Goal: Task Accomplishment & Management: Complete application form

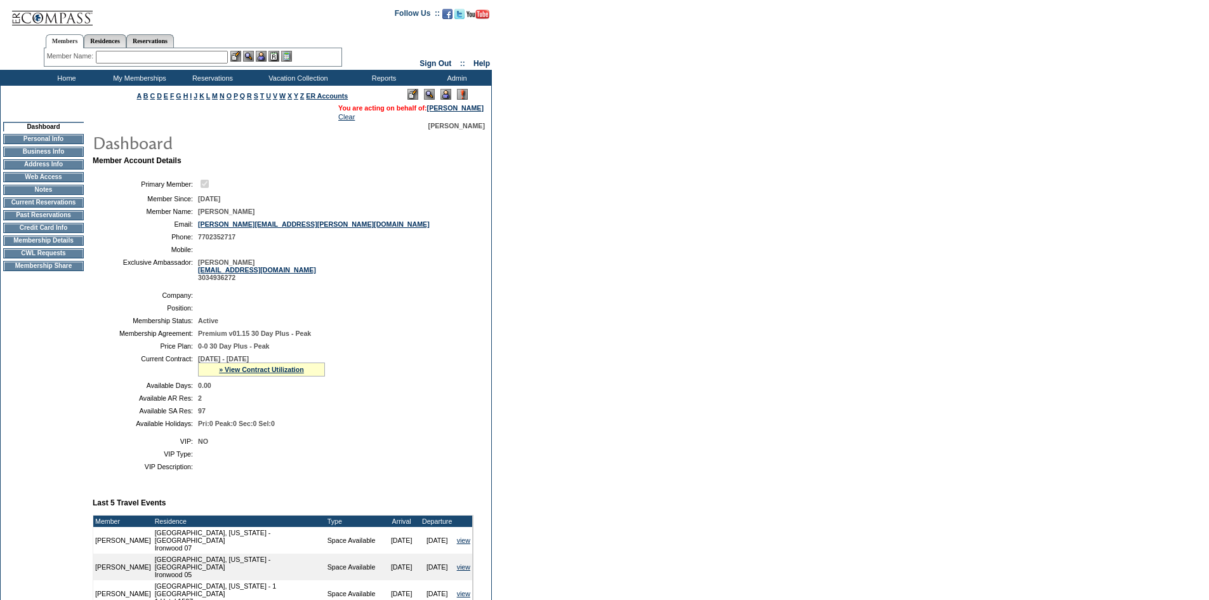
click at [58, 256] on td "CWL Requests" at bounding box center [43, 253] width 81 height 10
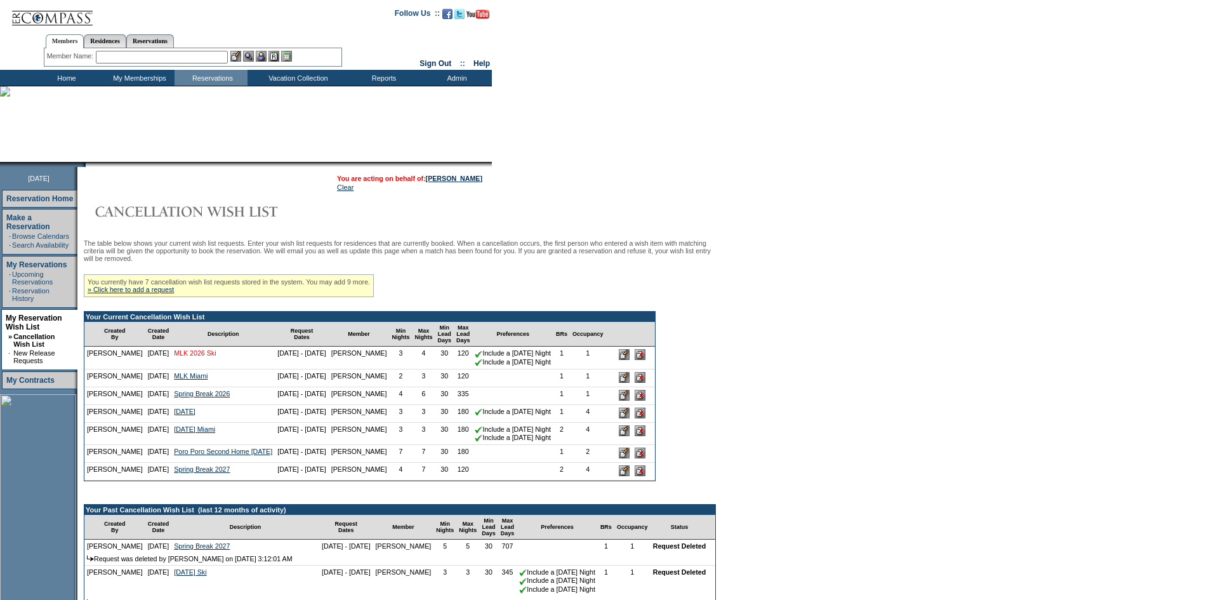
click at [195, 357] on link "MLK 2026 Ski" at bounding box center [195, 353] width 42 height 8
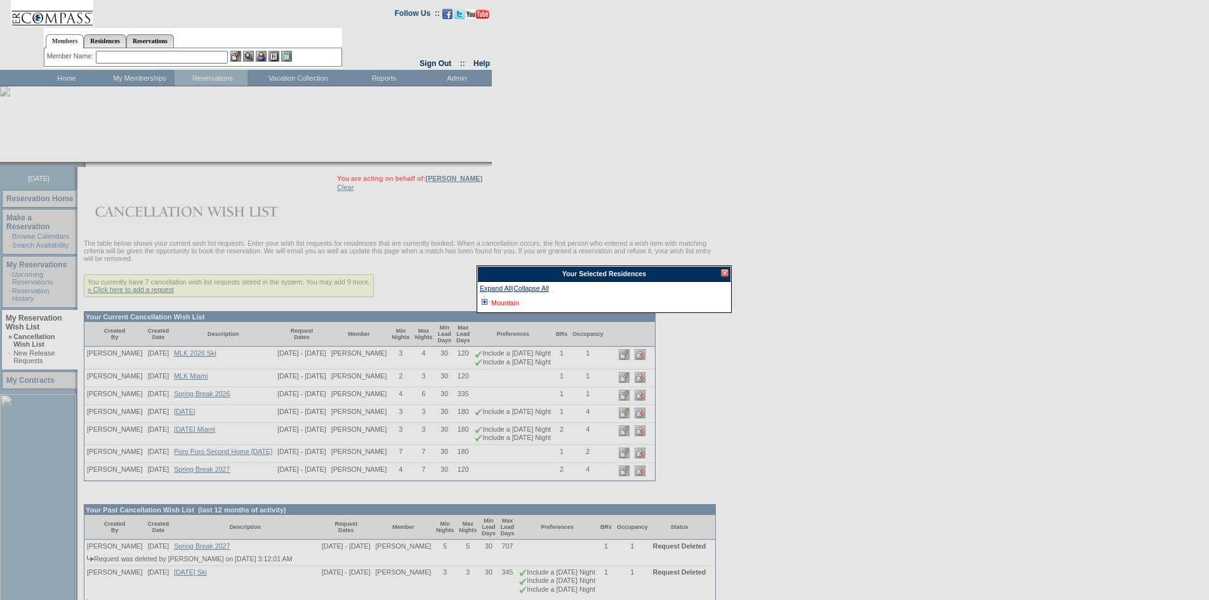
click at [508, 306] on link "Mountain" at bounding box center [505, 303] width 28 height 8
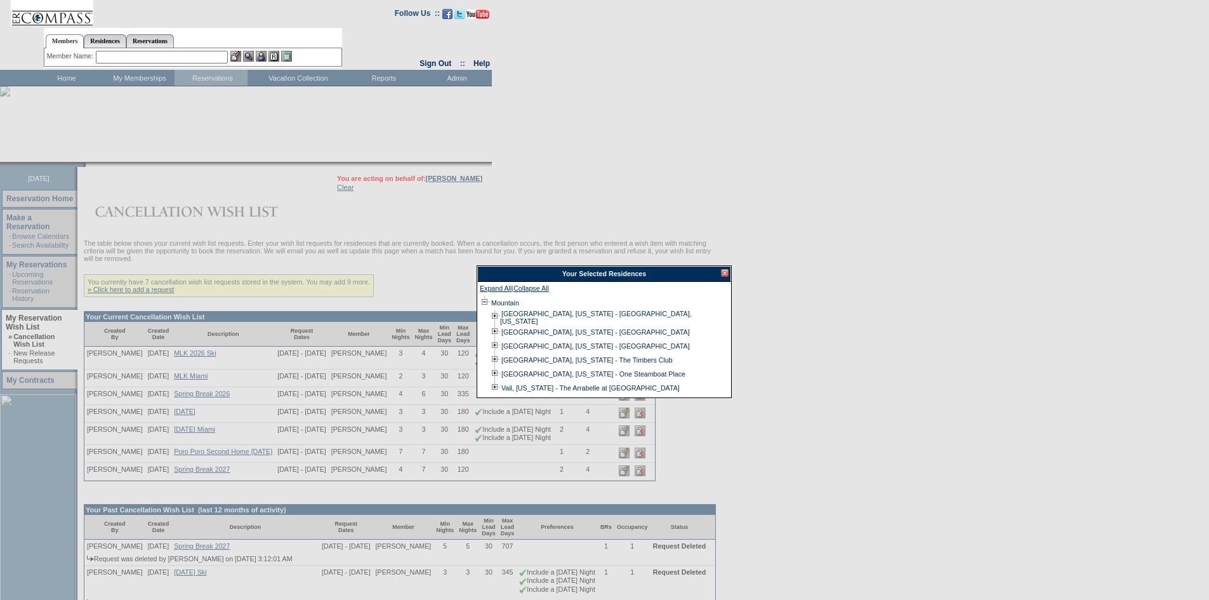
click at [722, 269] on div "Your Selected Residences" at bounding box center [604, 274] width 254 height 16
click at [721, 273] on div at bounding box center [725, 273] width 8 height 8
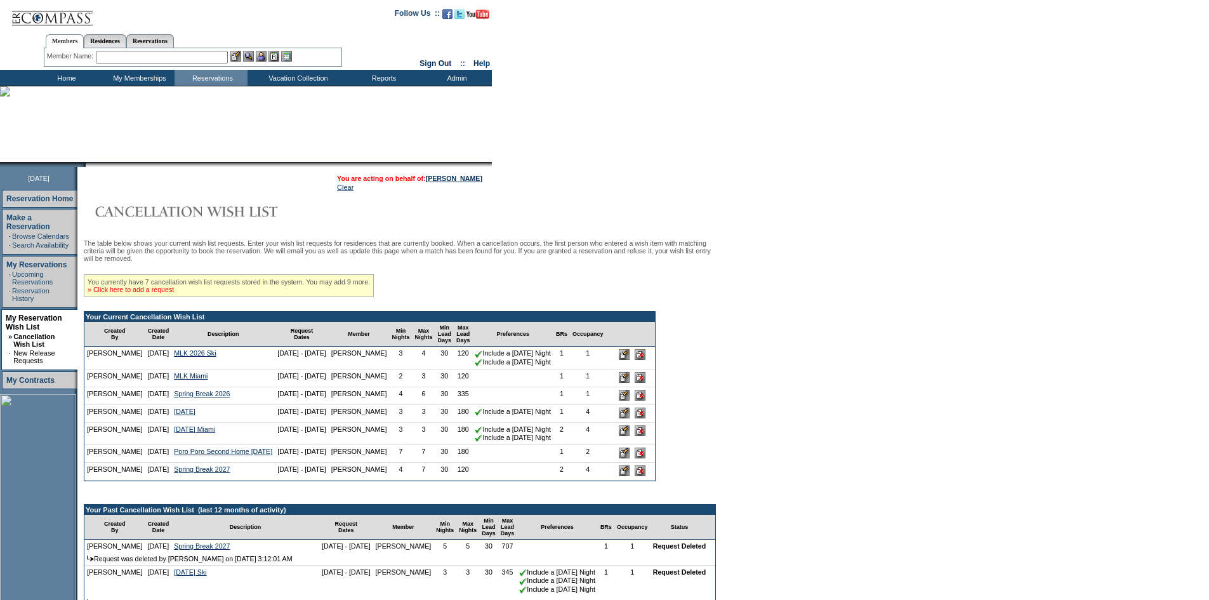
click at [174, 293] on link "» Click here to add a request" at bounding box center [131, 290] width 86 height 8
